Goal: Use online tool/utility

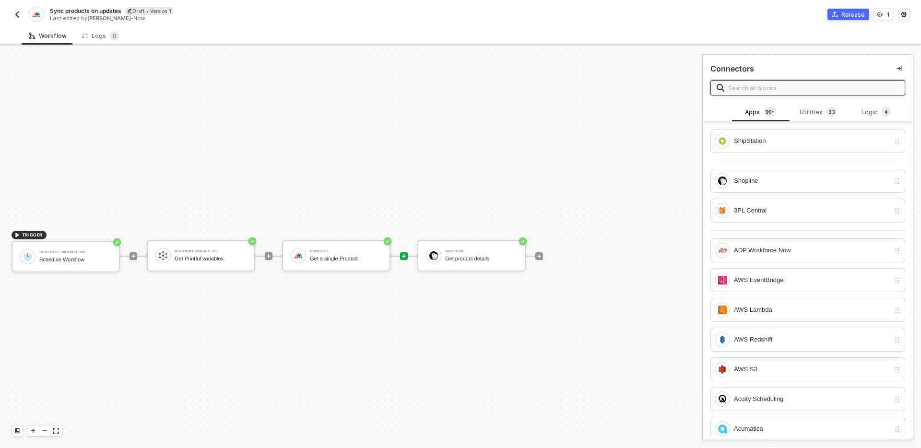
scroll to position [18, 0]
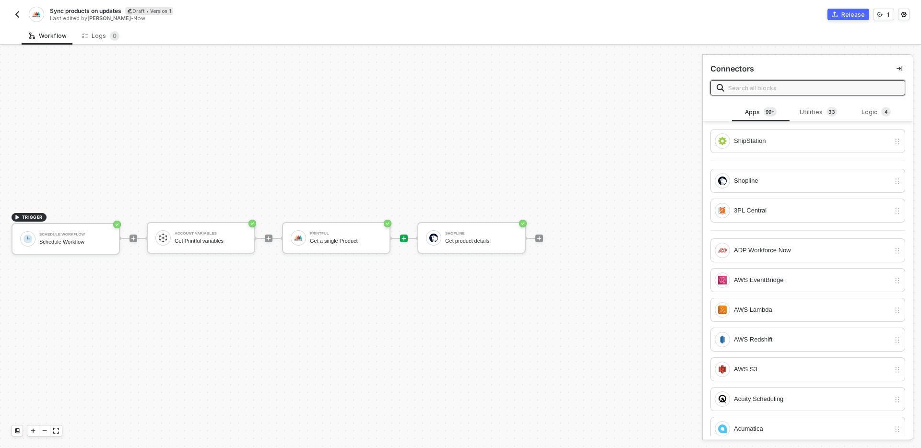
click at [14, 14] on img "button" at bounding box center [17, 15] width 8 height 8
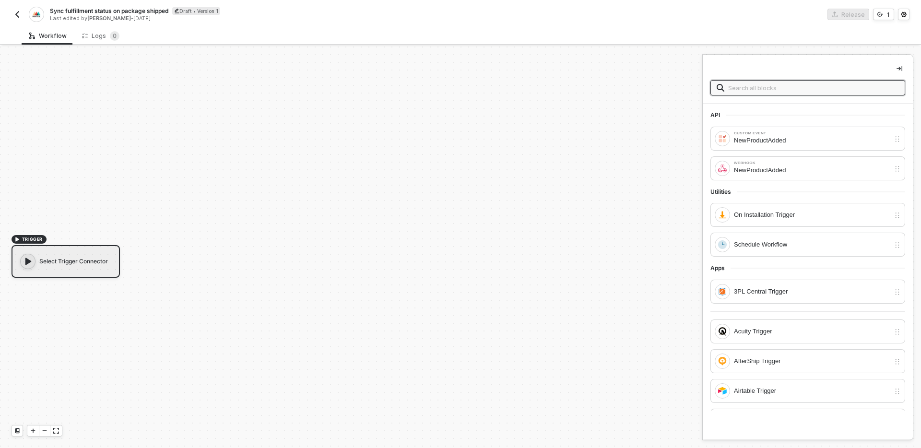
scroll to position [18, 0]
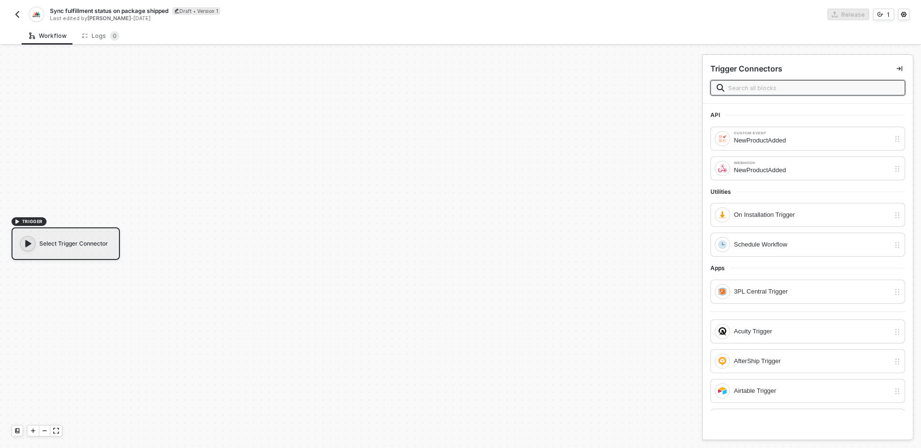
click at [789, 87] on input "text" at bounding box center [813, 87] width 171 height 11
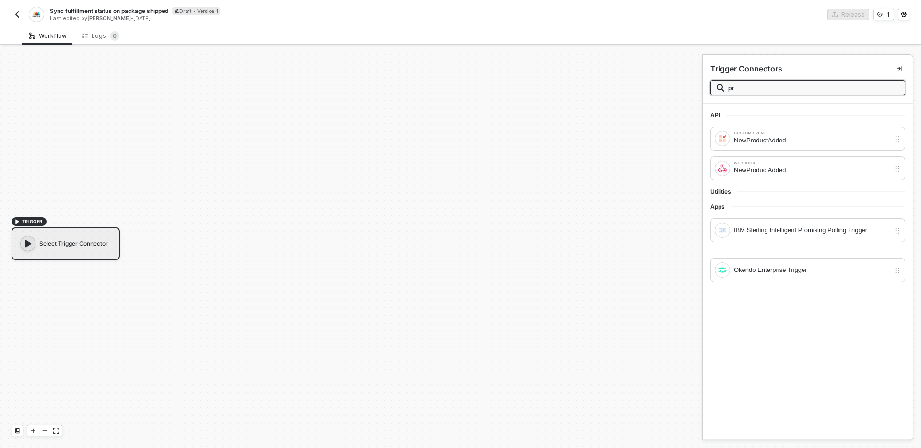
type input "p"
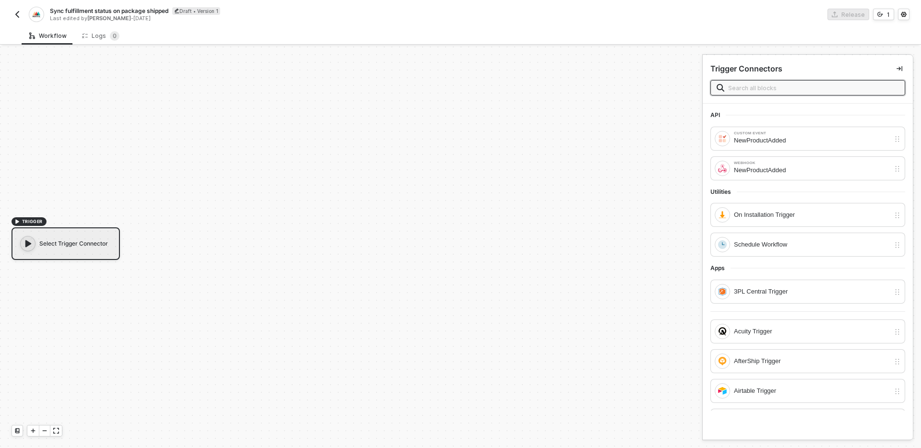
click at [561, 157] on div "TRIGGER Select Trigger Connector" at bounding box center [348, 238] width 697 height 419
click at [13, 14] on img "button" at bounding box center [17, 15] width 8 height 8
